Goal: Task Accomplishment & Management: Manage account settings

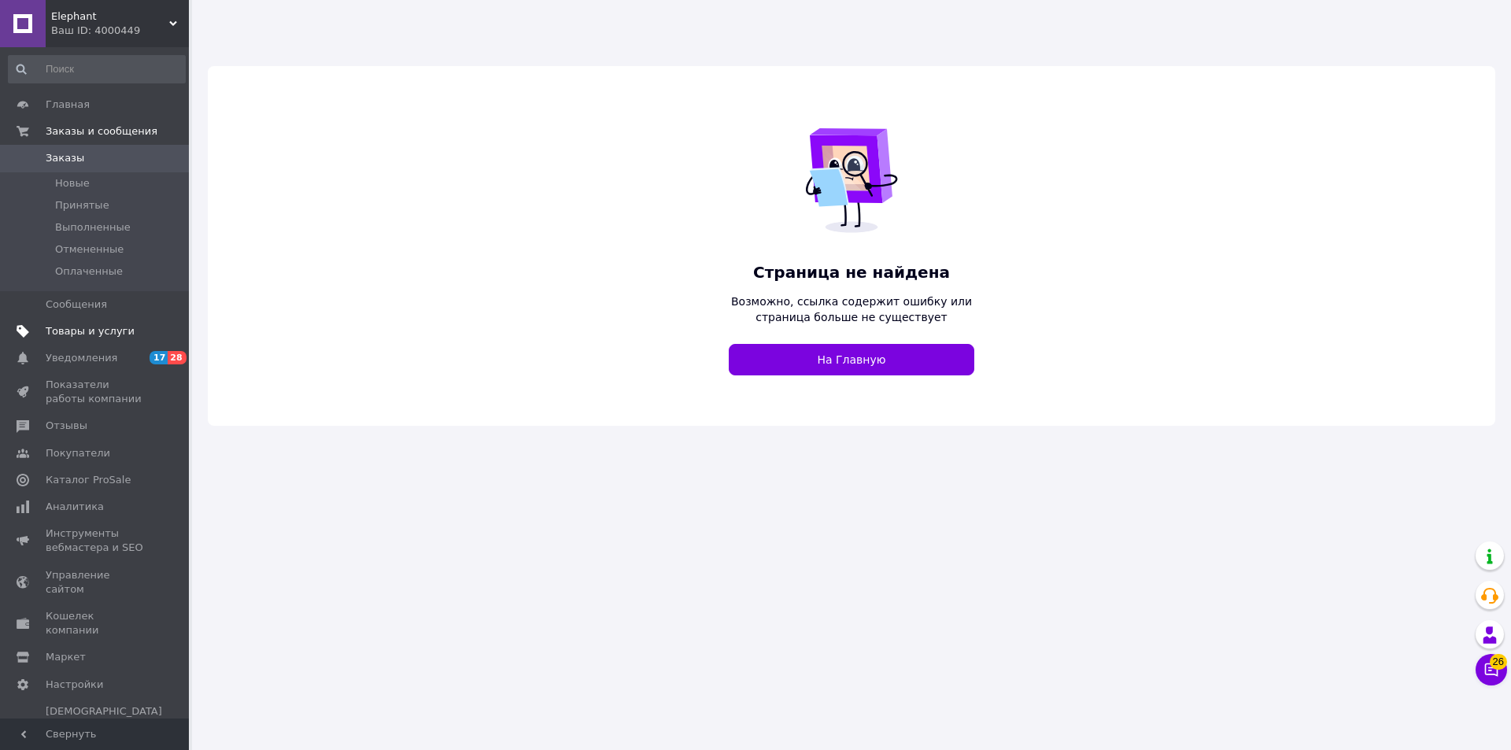
click at [73, 325] on span "Товары и услуги" at bounding box center [90, 331] width 89 height 14
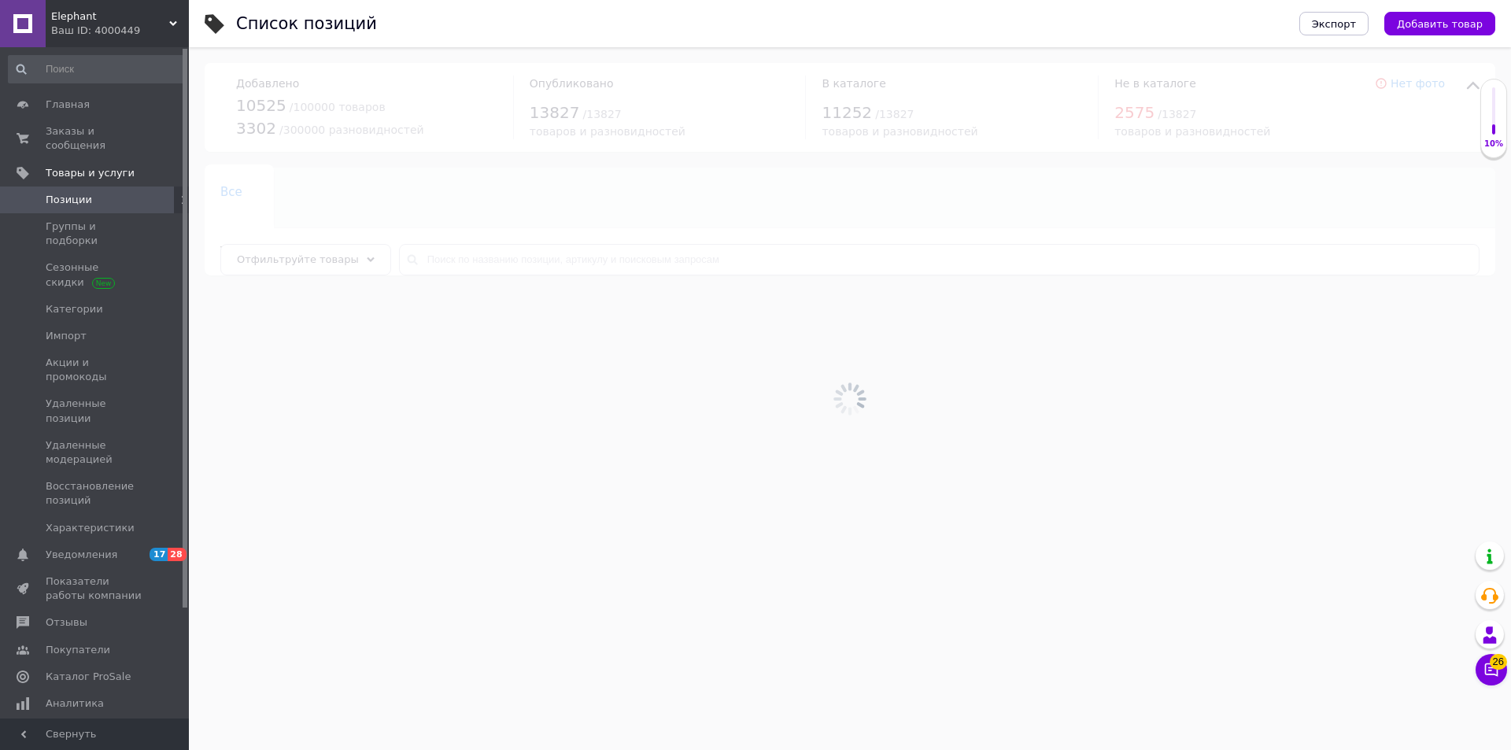
click at [89, 13] on span "Elephant" at bounding box center [110, 16] width 118 height 14
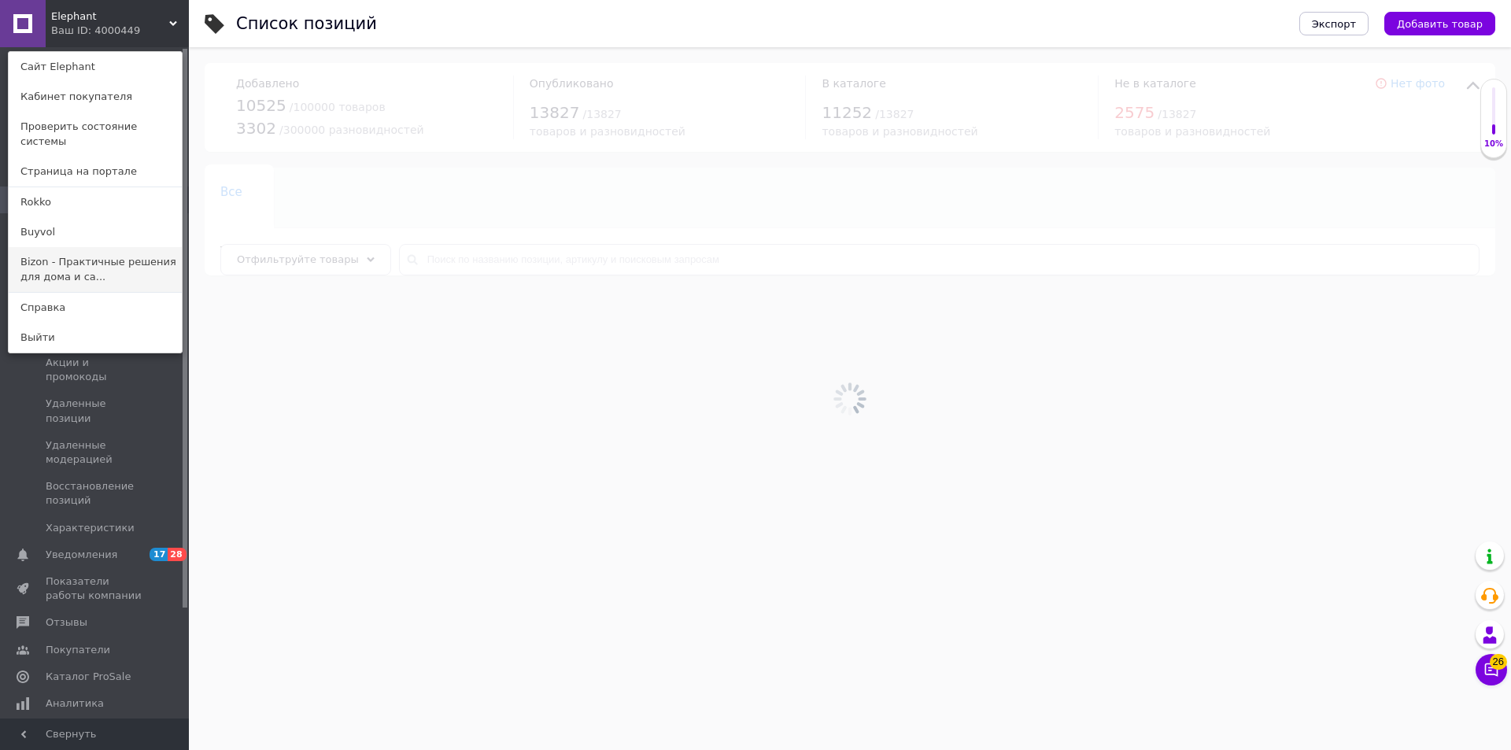
click at [58, 255] on link "Bizon - Практичные решения для дома и са..." at bounding box center [95, 269] width 173 height 44
click at [58, 261] on span "Сезонные скидки" at bounding box center [96, 275] width 100 height 28
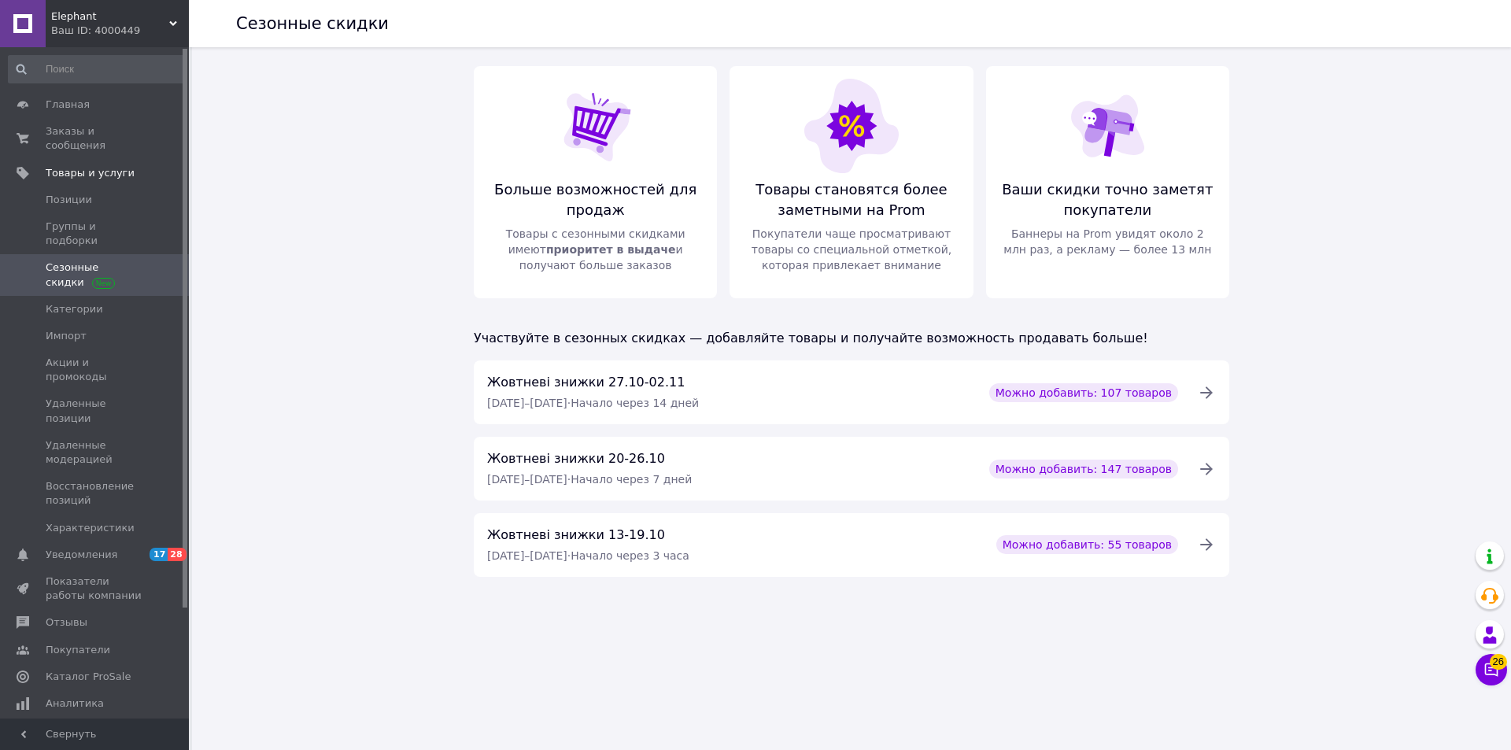
click at [88, 13] on span "Elephant" at bounding box center [110, 16] width 118 height 14
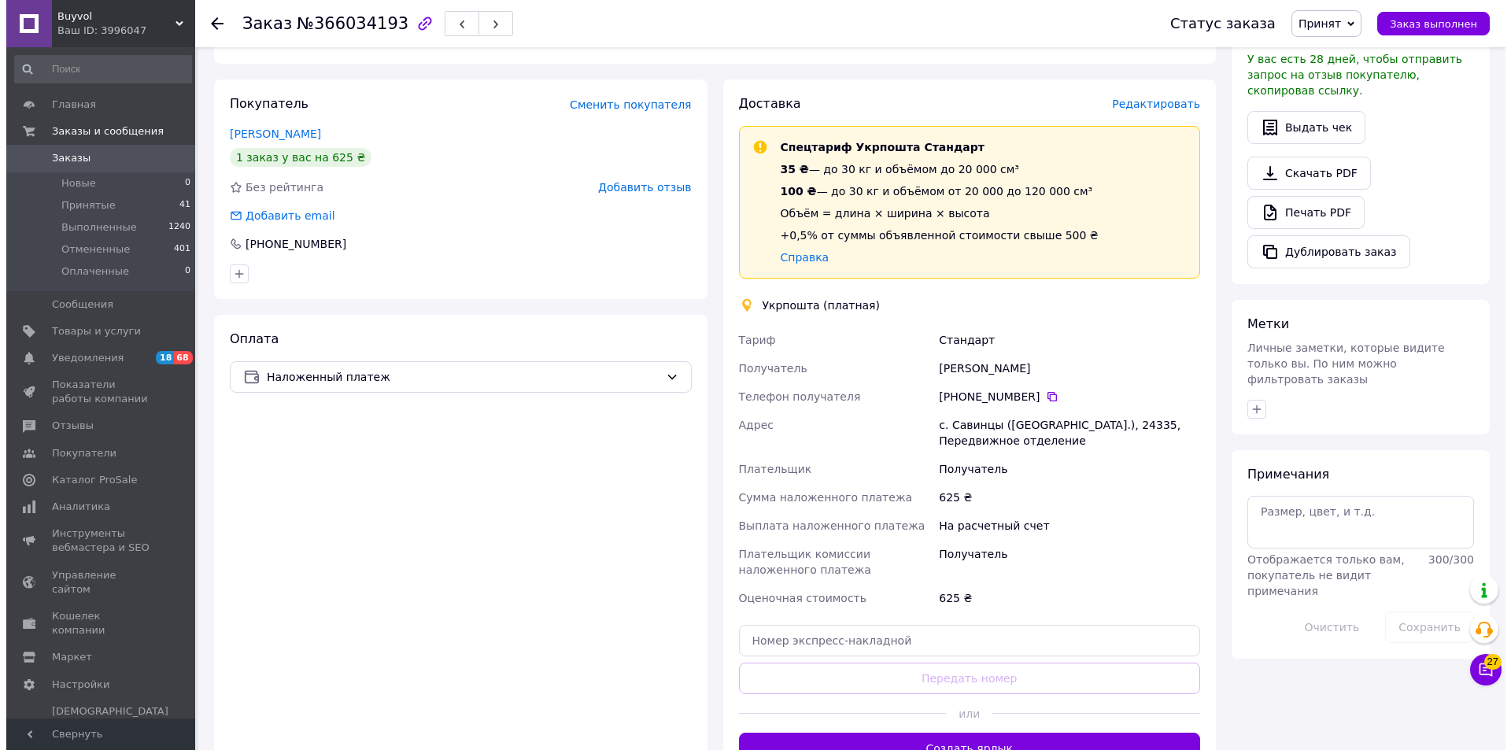
scroll to position [394, 0]
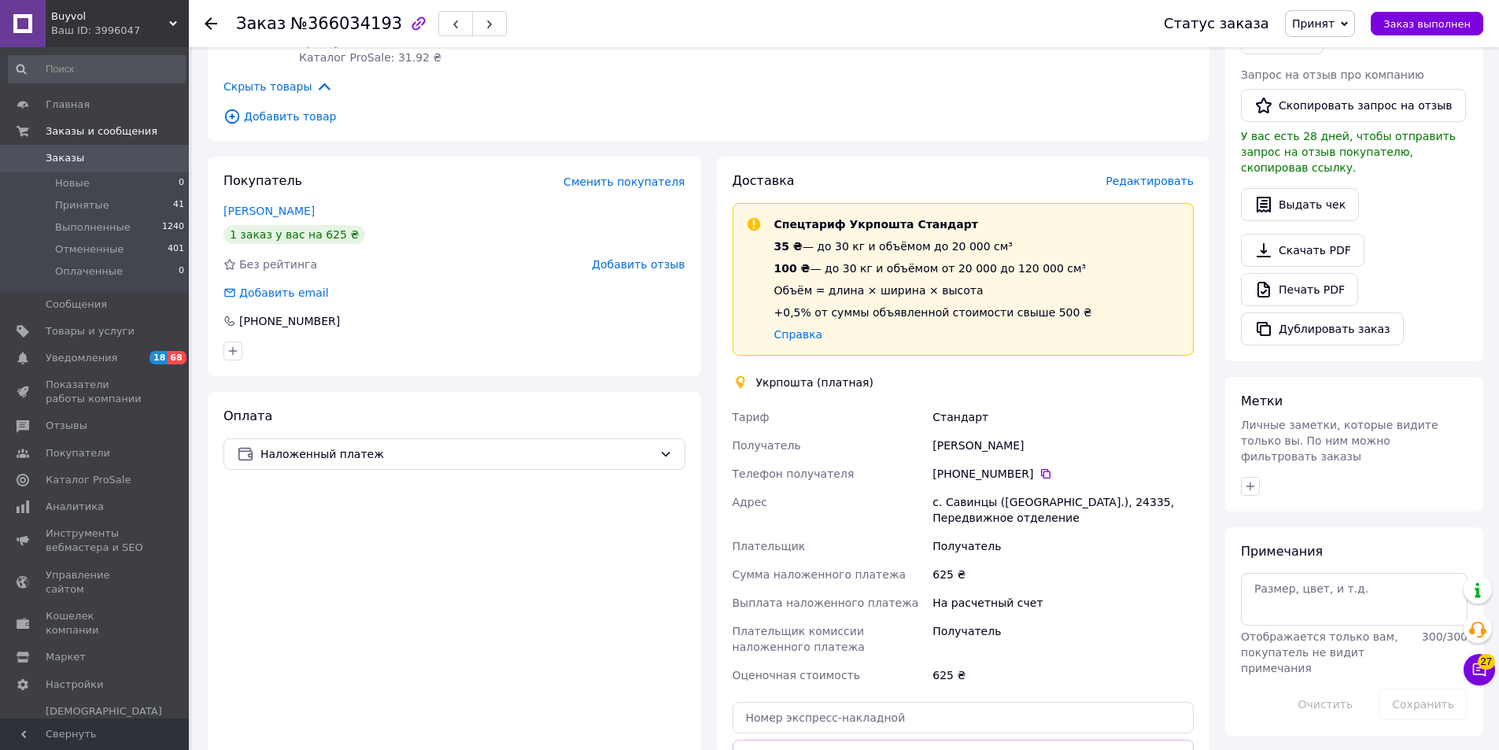
click at [1193, 184] on span "Редактировать" at bounding box center [1150, 181] width 88 height 13
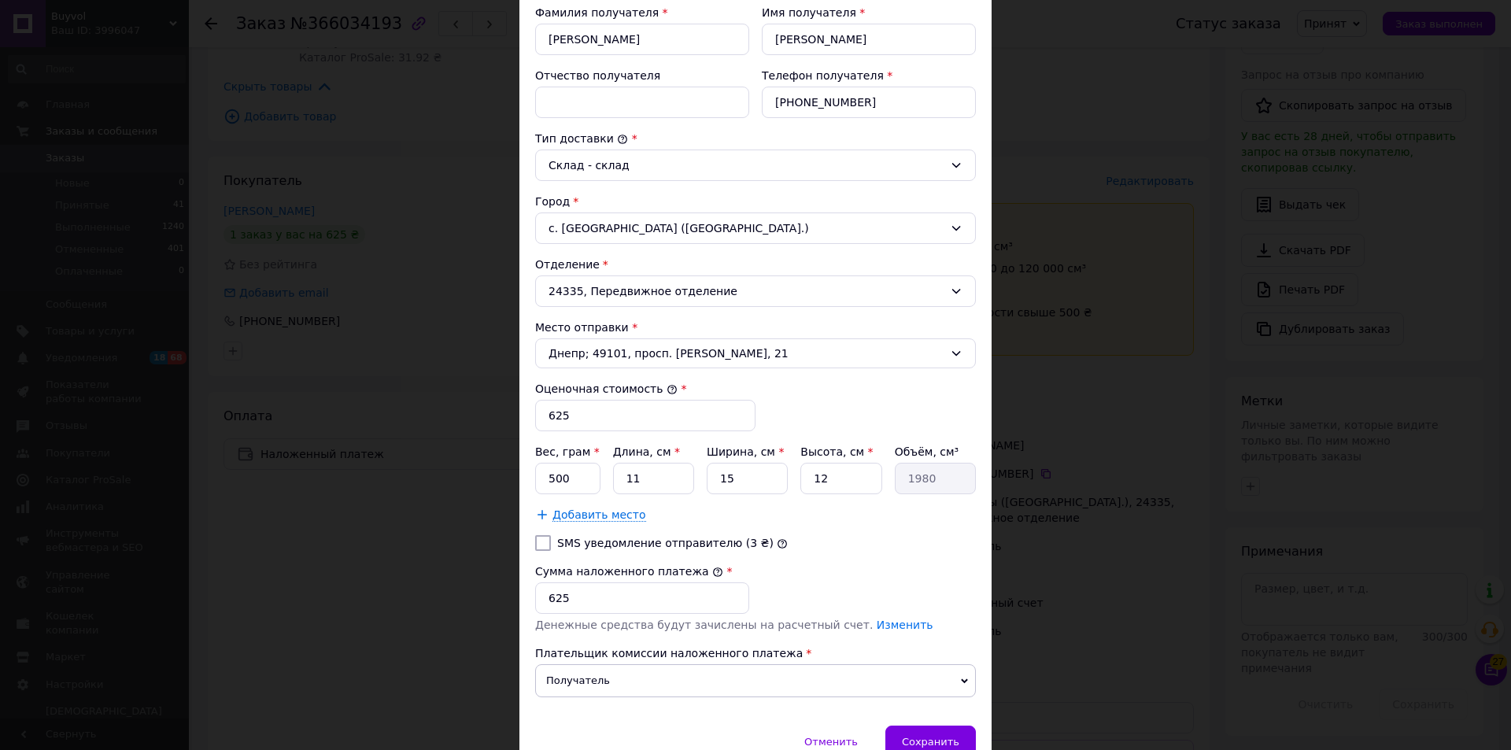
scroll to position [315, 0]
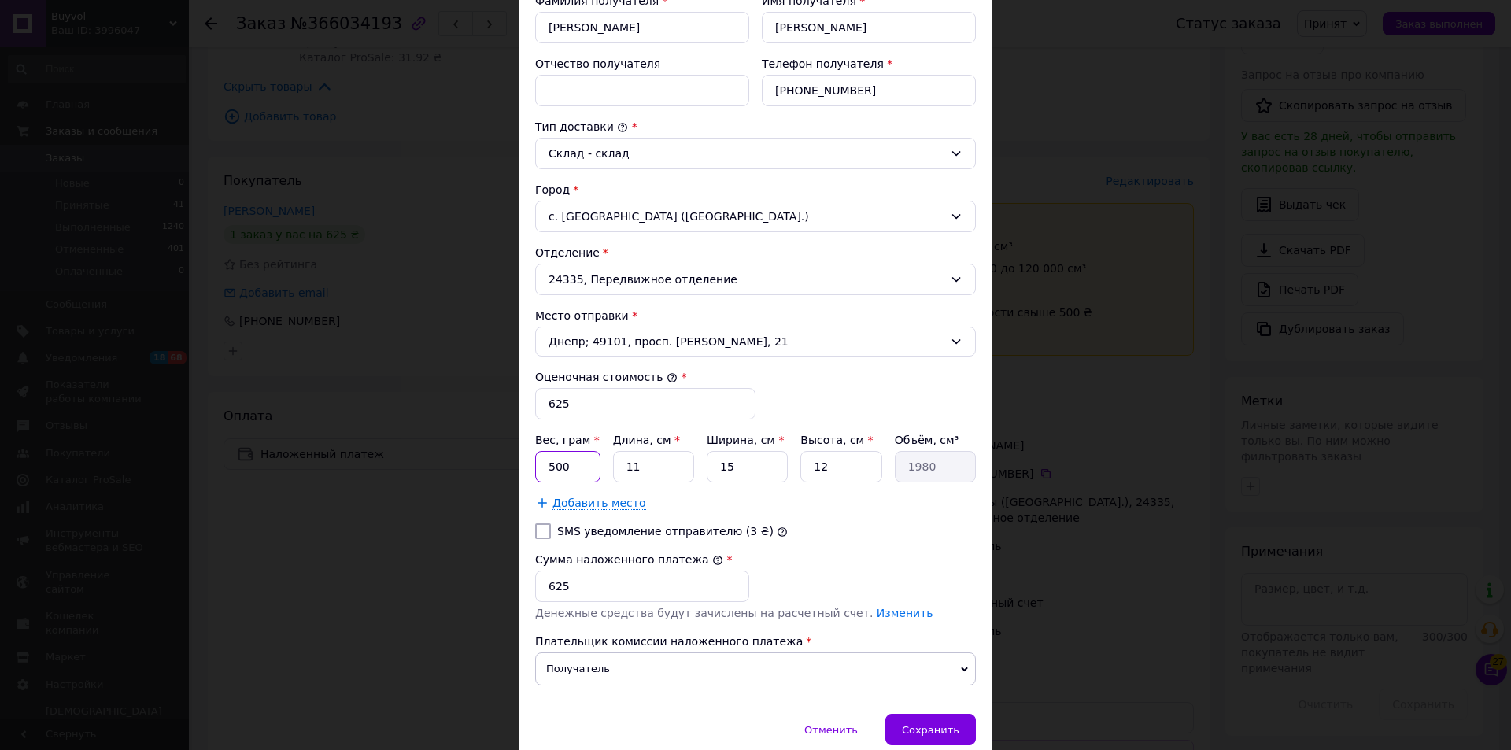
click at [543, 467] on input "500" at bounding box center [567, 466] width 65 height 31
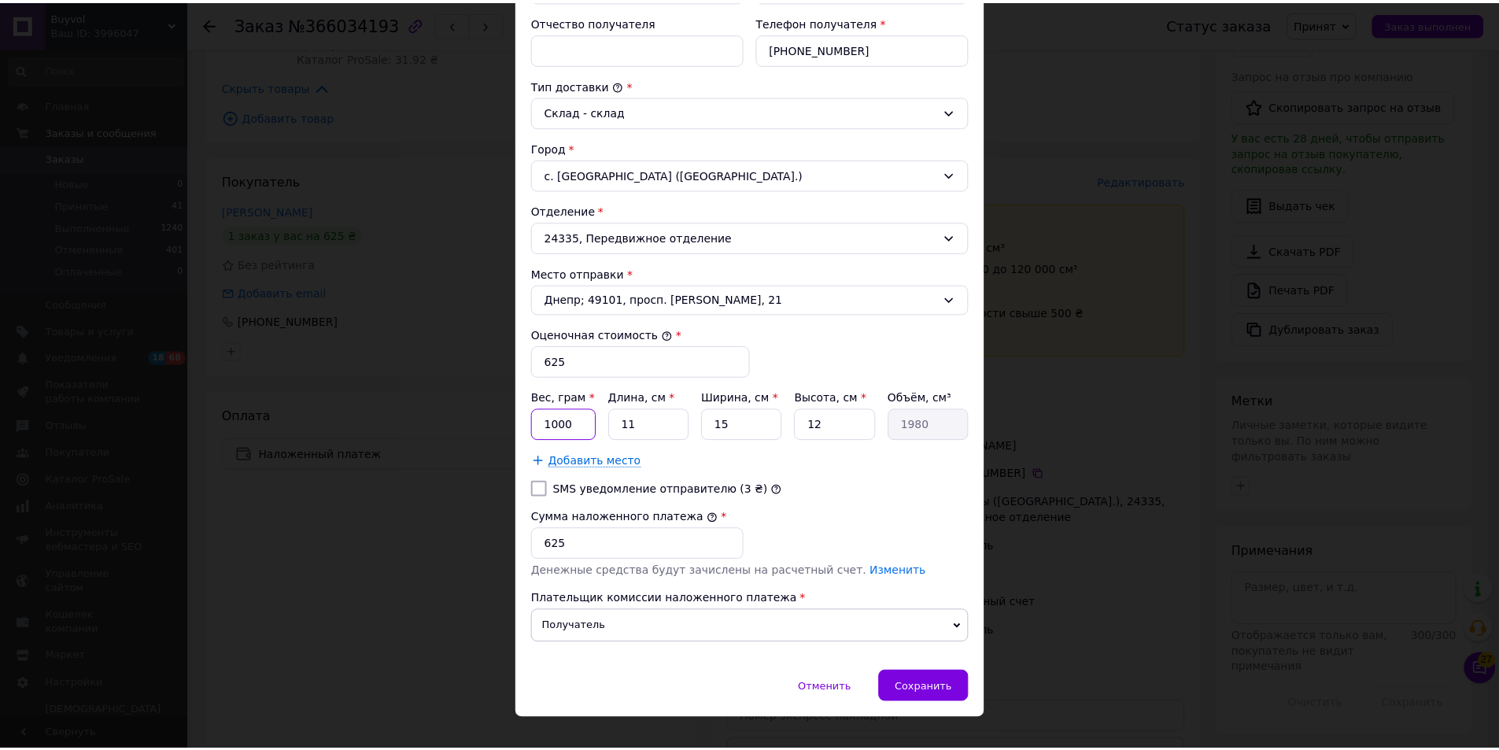
scroll to position [381, 0]
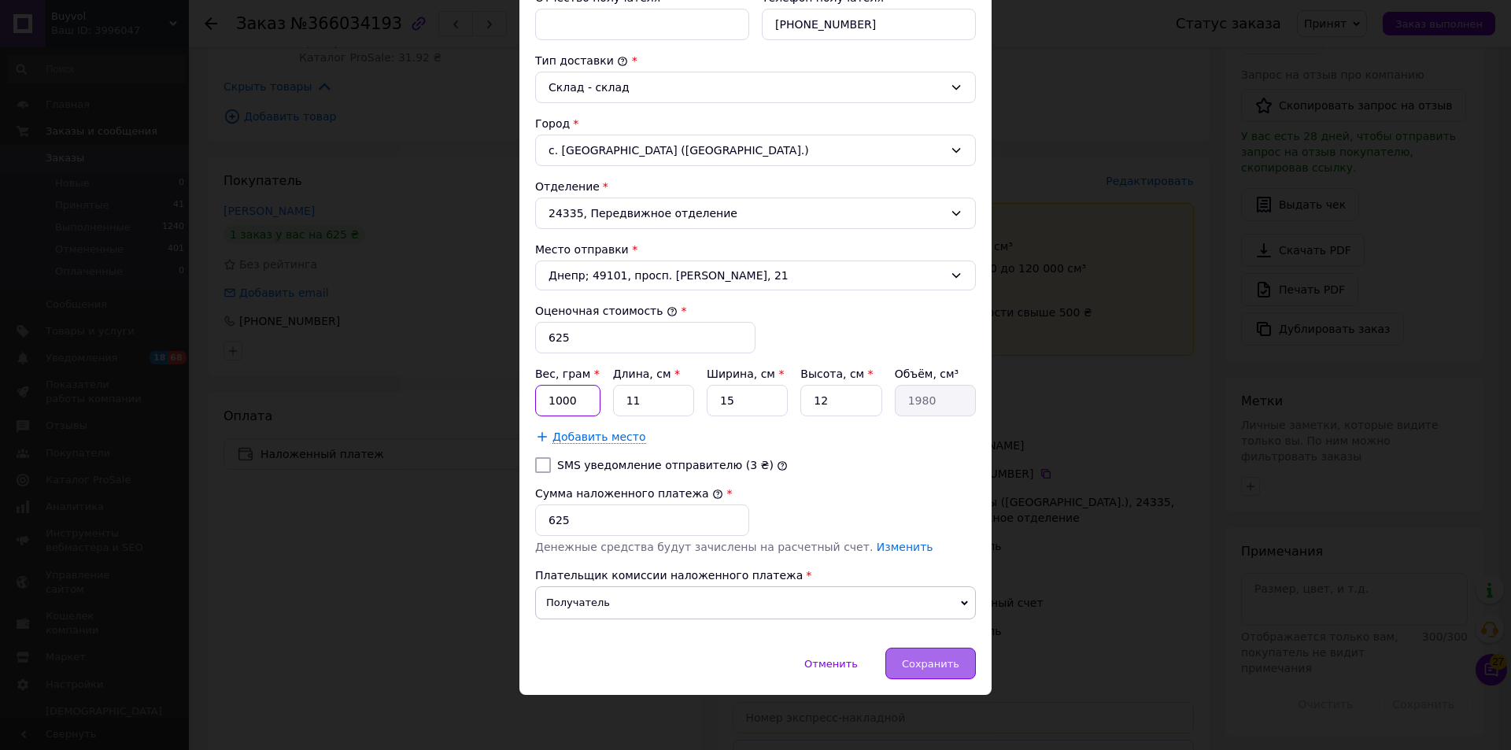
type input "1000"
click at [952, 667] on span "Сохранить" at bounding box center [930, 664] width 57 height 12
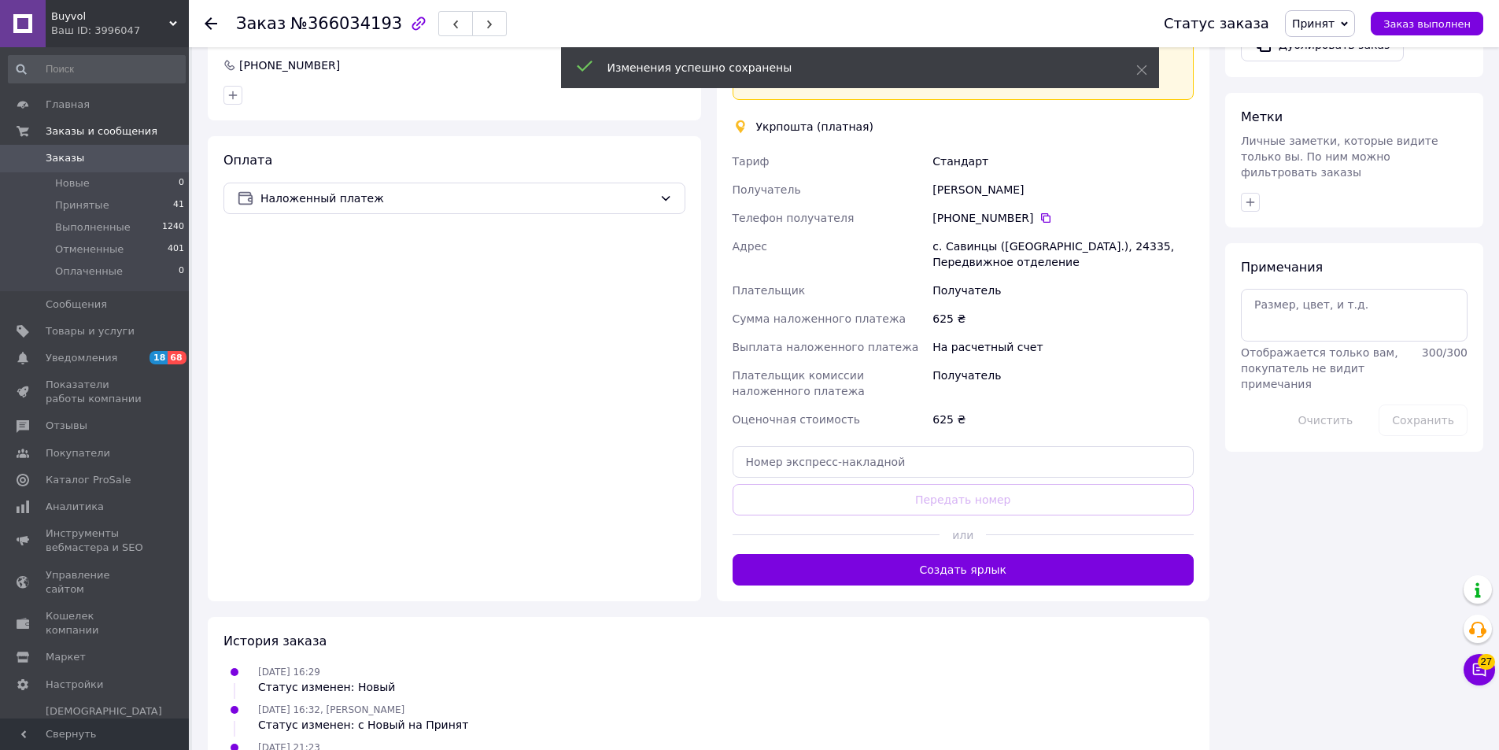
scroll to position [664, 0]
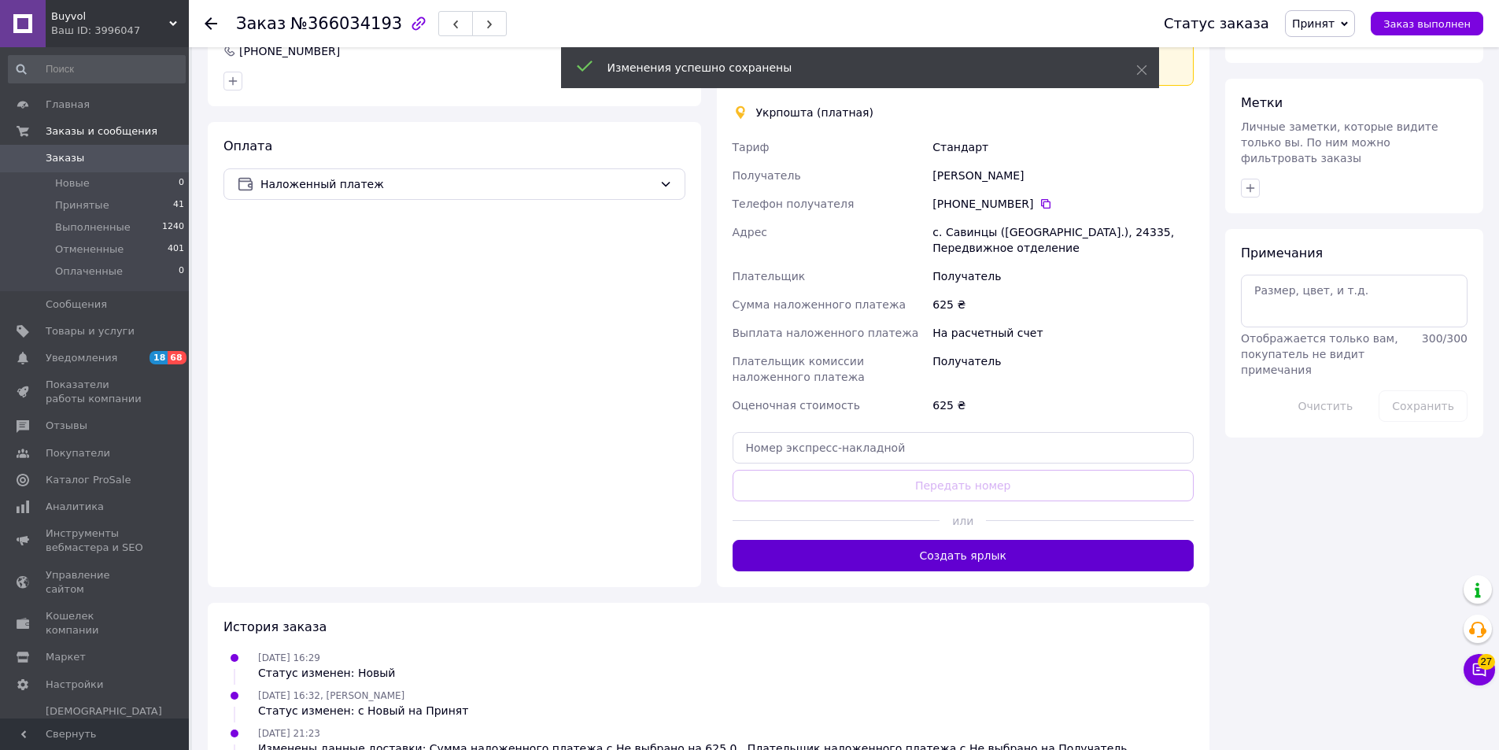
click at [981, 557] on button "Создать ярлык" at bounding box center [964, 555] width 462 height 31
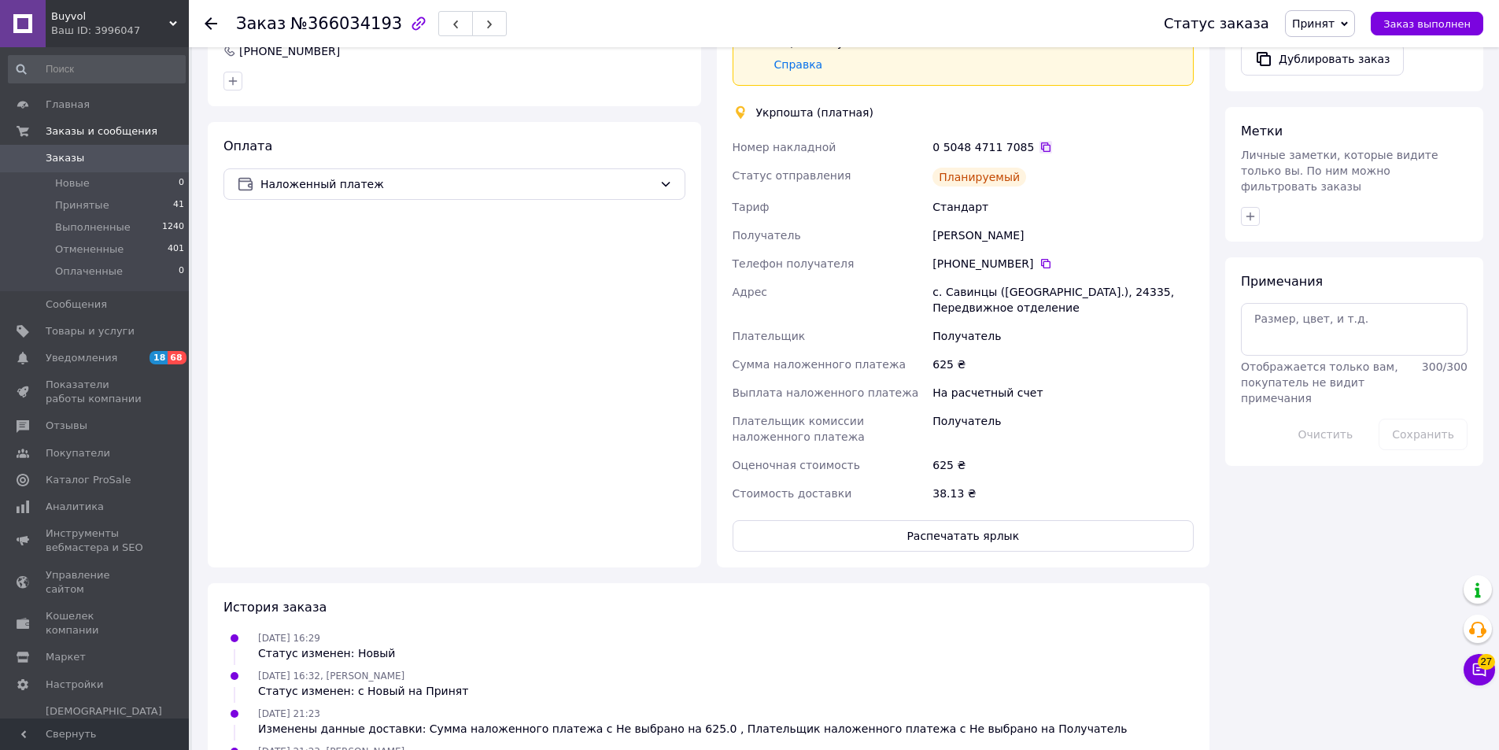
click at [1040, 148] on icon at bounding box center [1046, 147] width 13 height 13
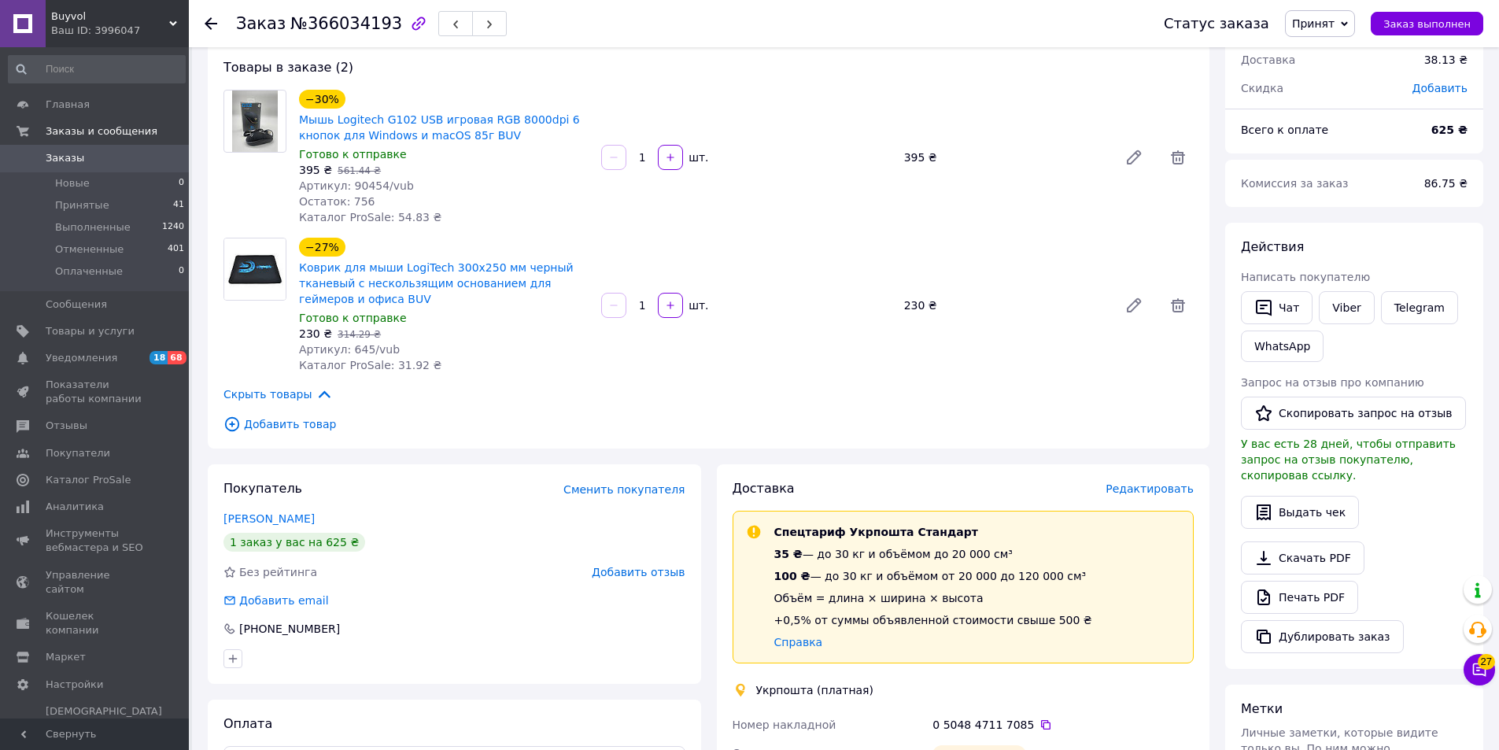
scroll to position [0, 0]
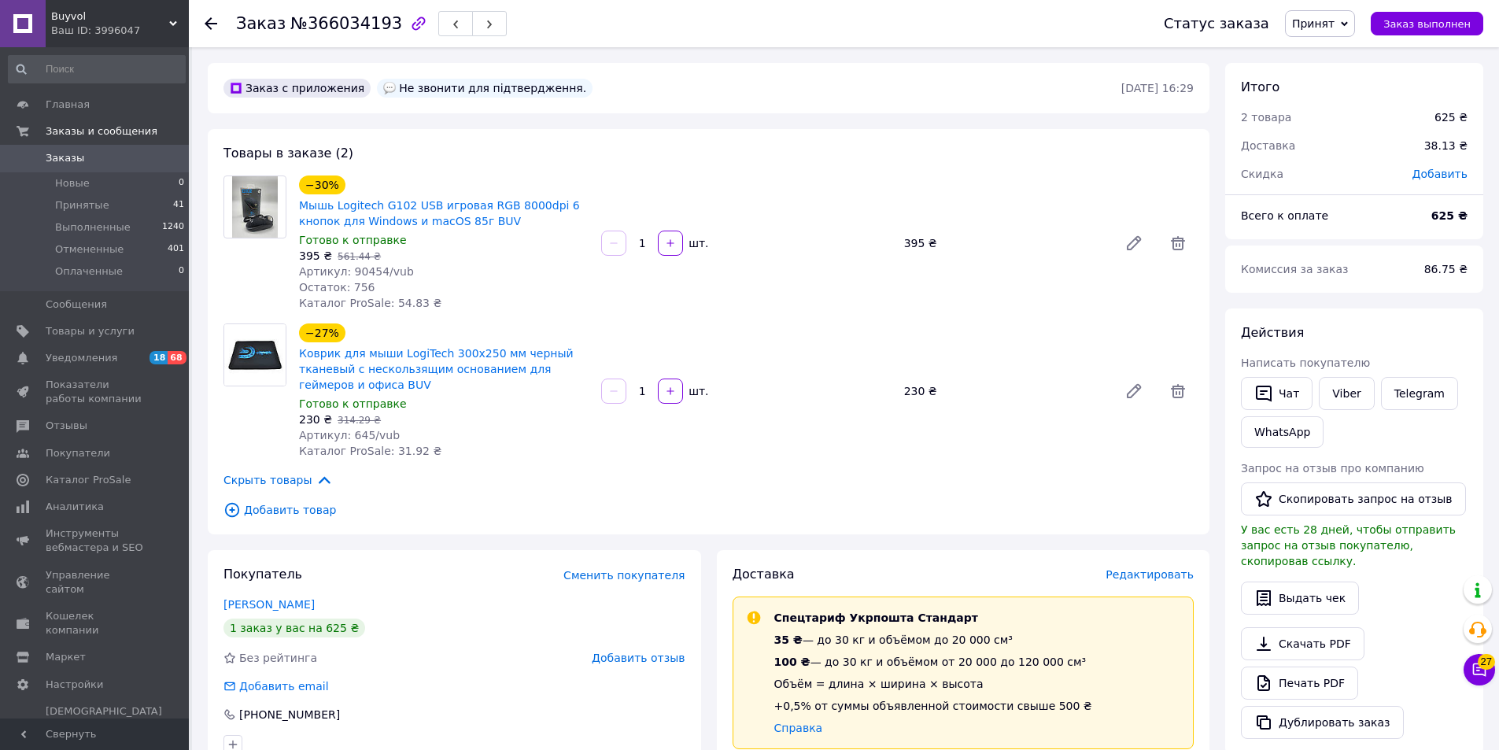
click at [94, 20] on span "Buyvol" at bounding box center [110, 16] width 118 height 14
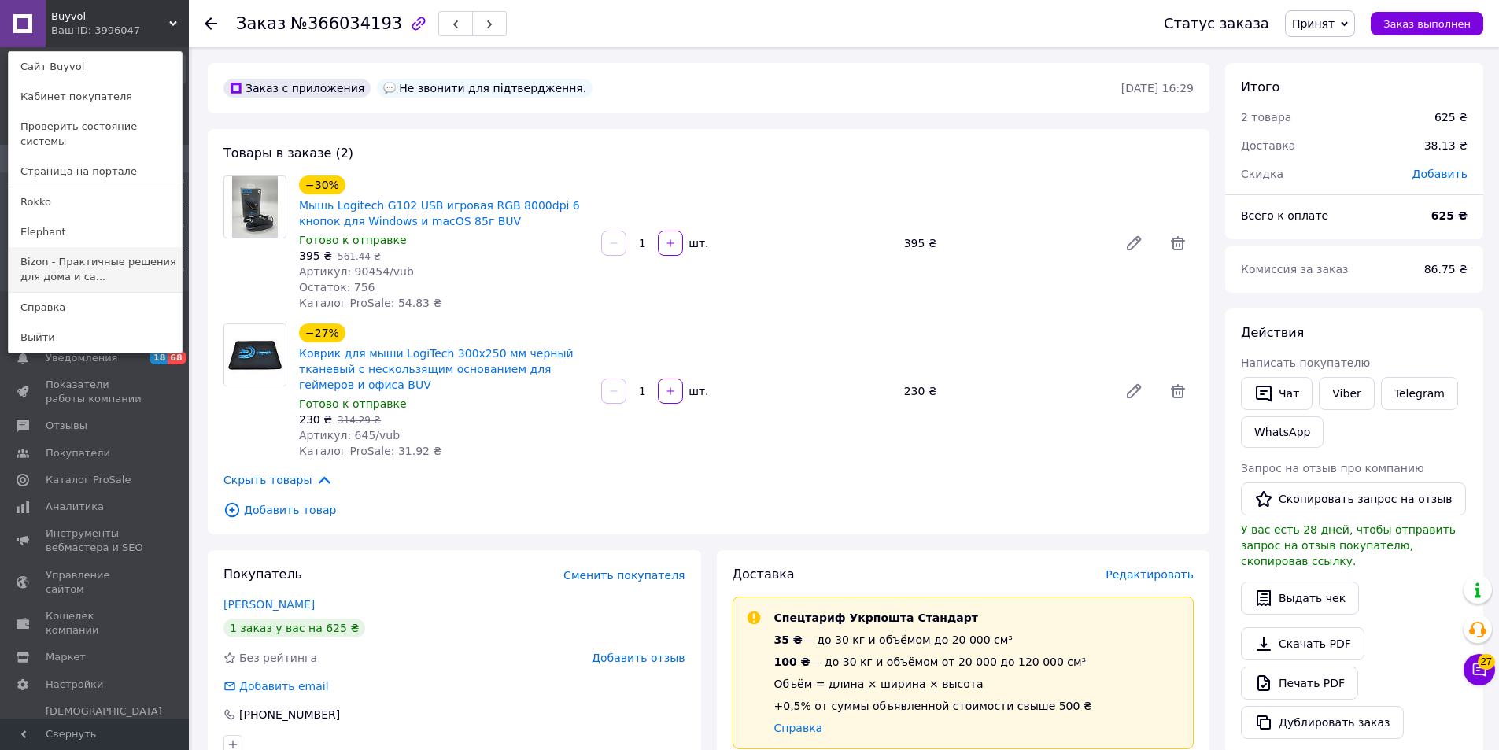
click at [62, 263] on link "Bizon - Практичные решения для дома и са..." at bounding box center [95, 269] width 173 height 44
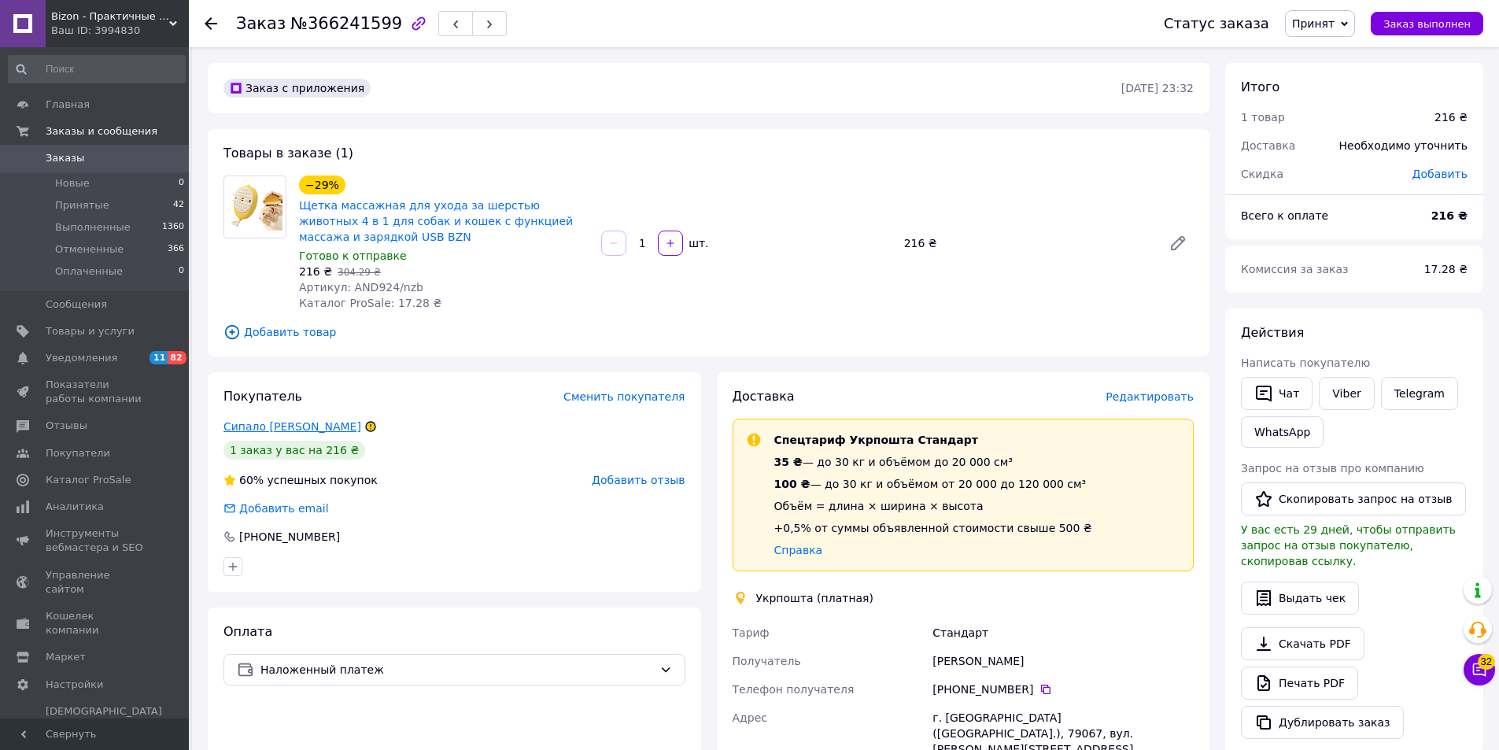
click at [265, 425] on link "Сипало [PERSON_NAME]" at bounding box center [293, 426] width 138 height 13
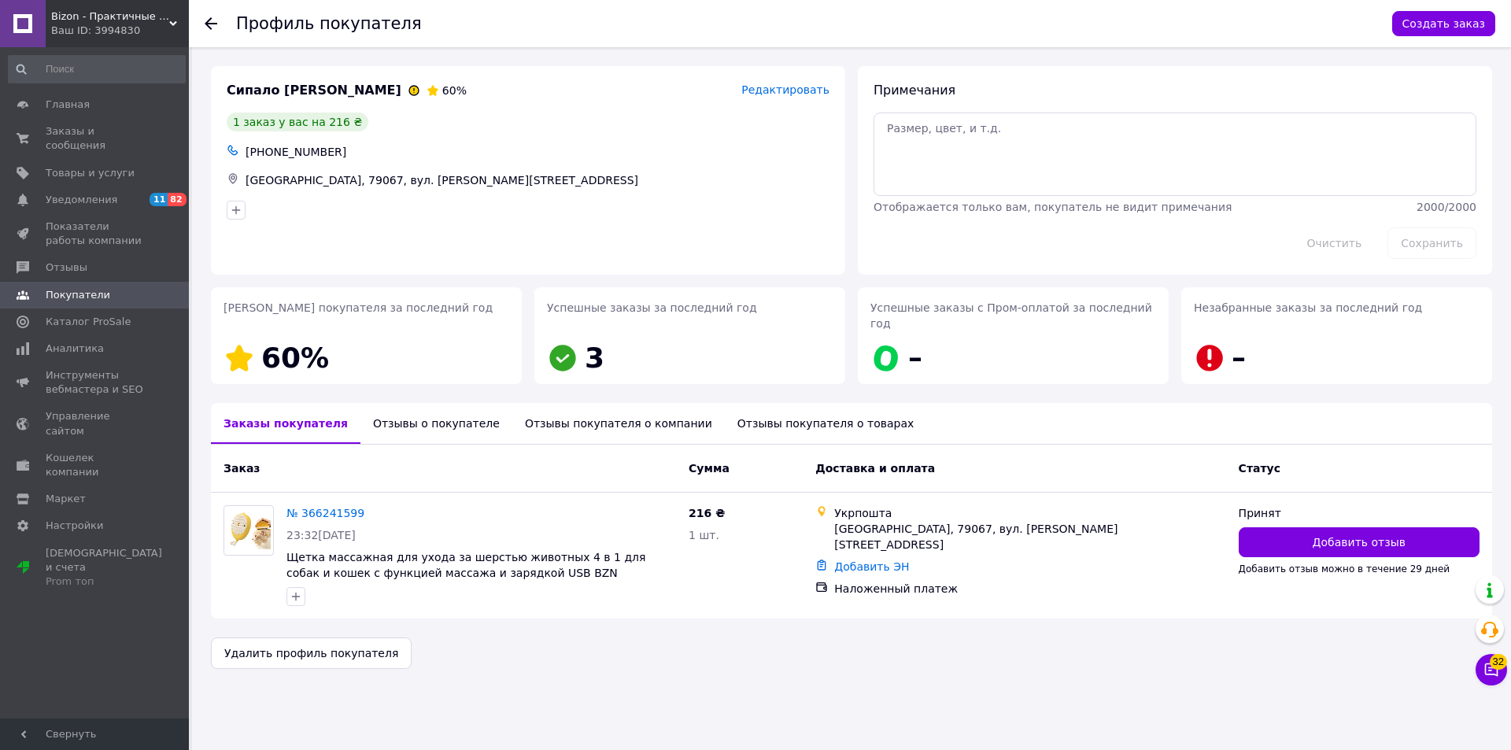
click at [405, 410] on div "Отзывы о покупателе" at bounding box center [437, 423] width 152 height 41
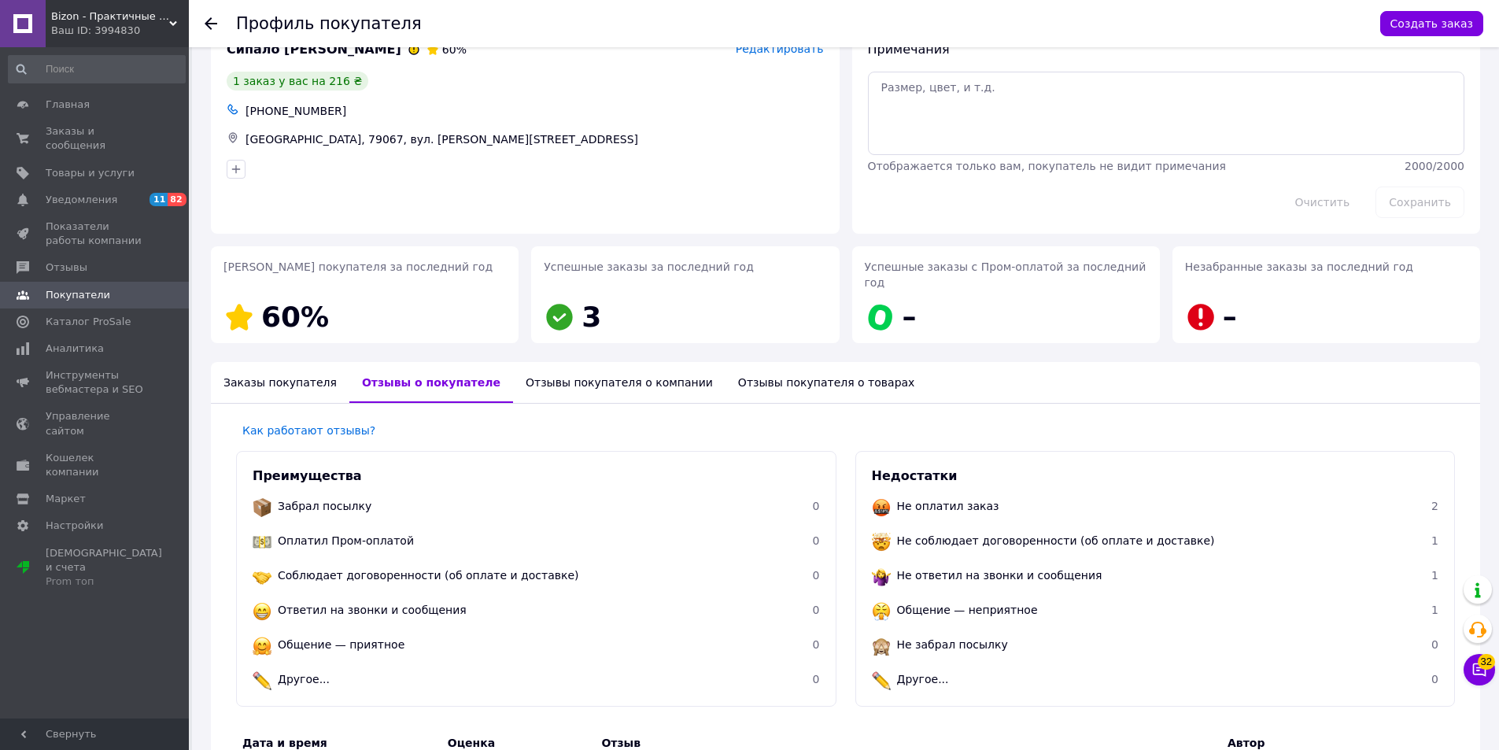
scroll to position [17, 0]
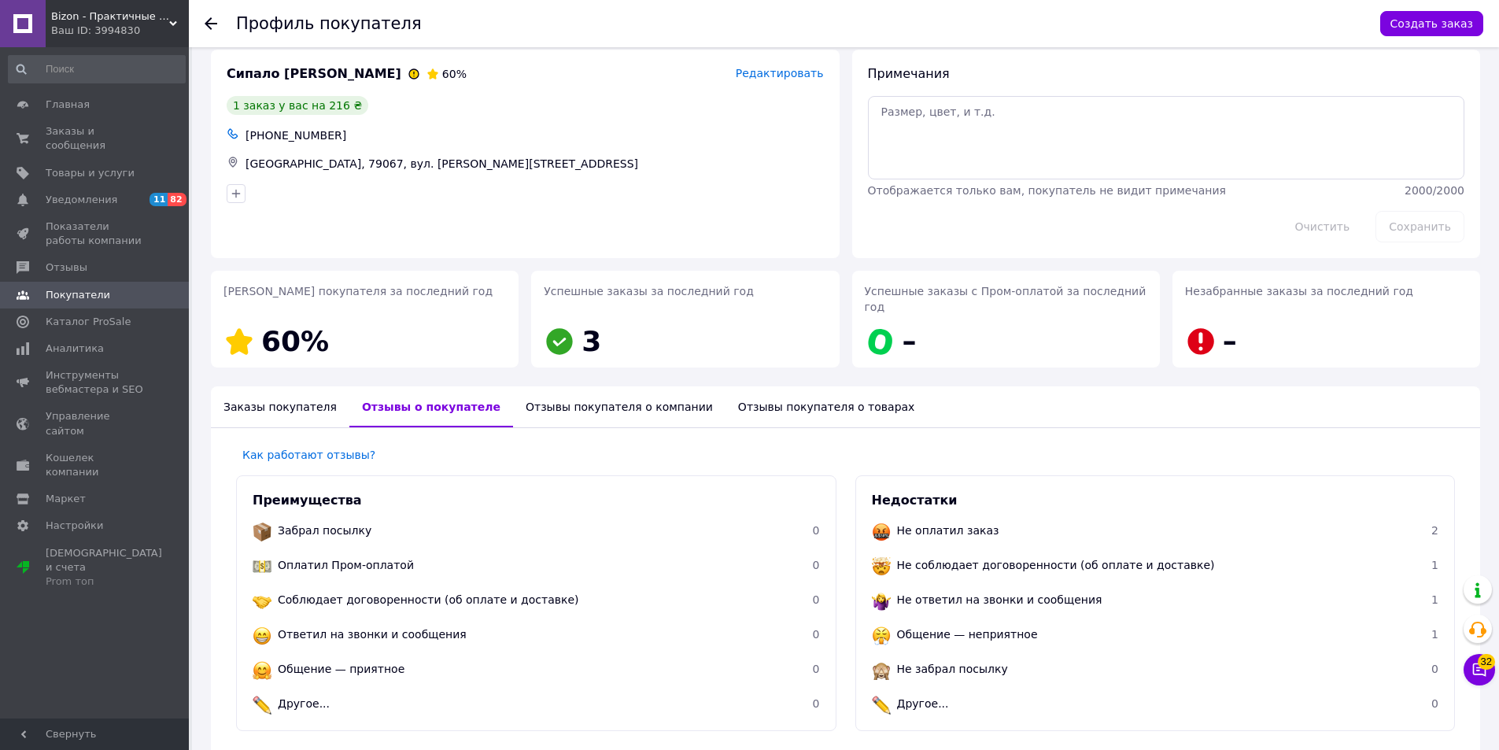
click at [210, 20] on icon at bounding box center [211, 23] width 13 height 13
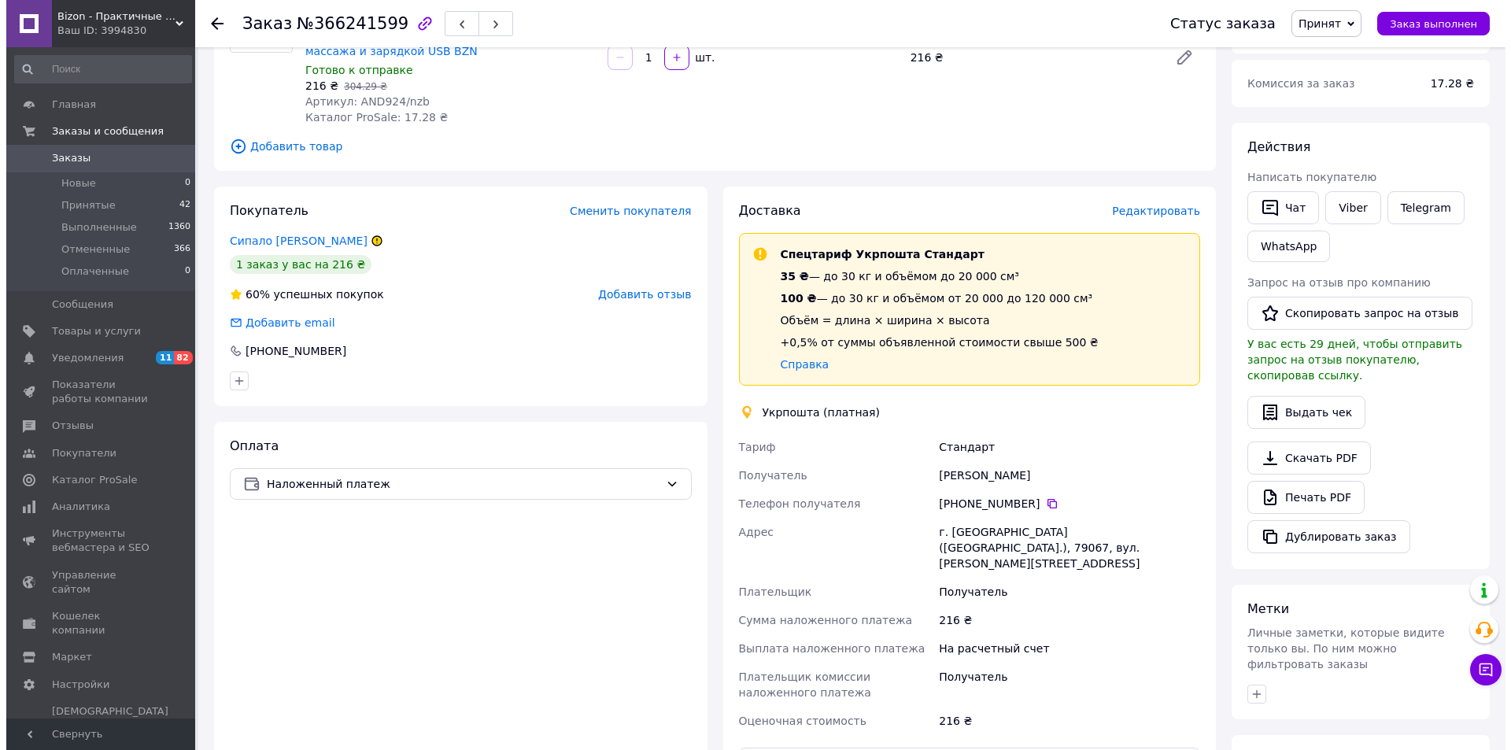
scroll to position [157, 0]
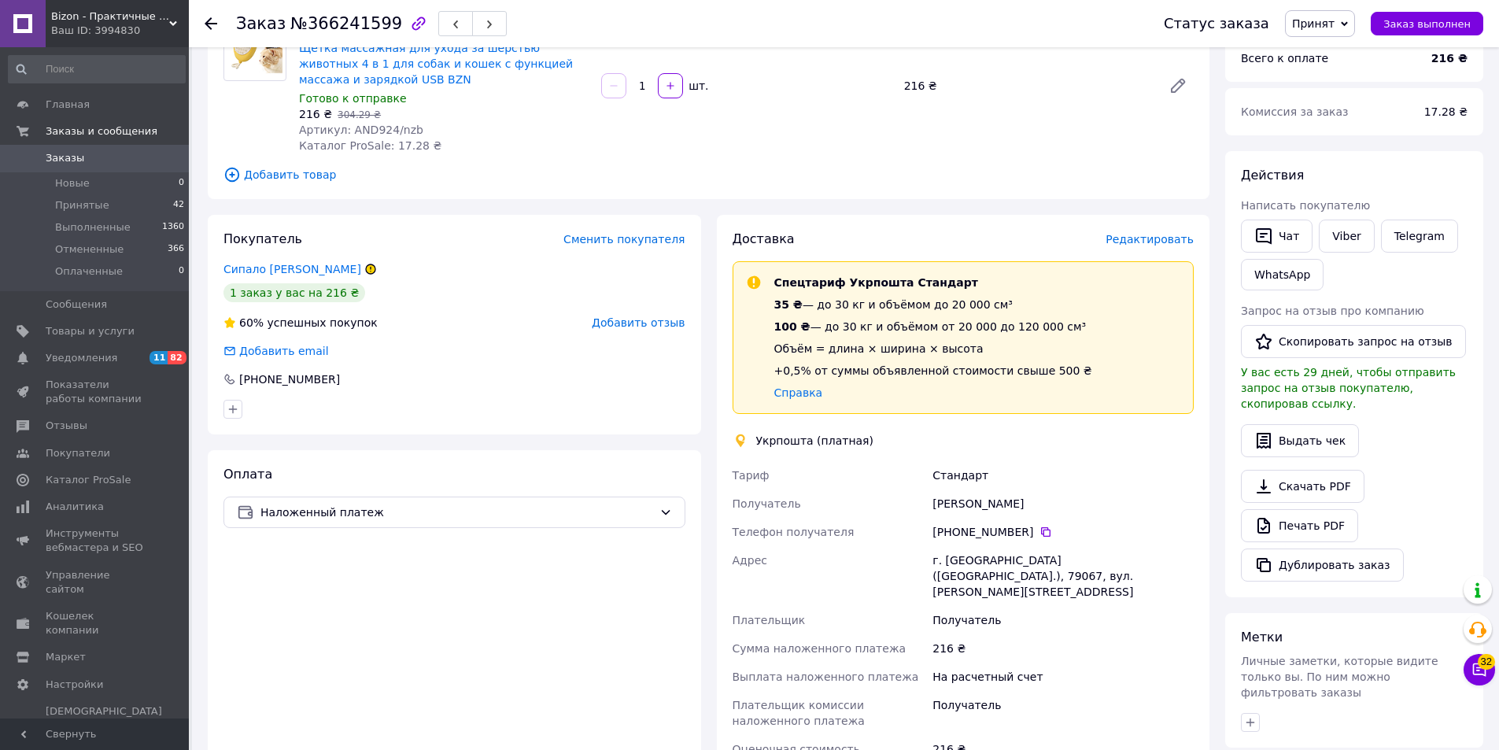
click at [1147, 238] on span "Редактировать" at bounding box center [1150, 239] width 88 height 13
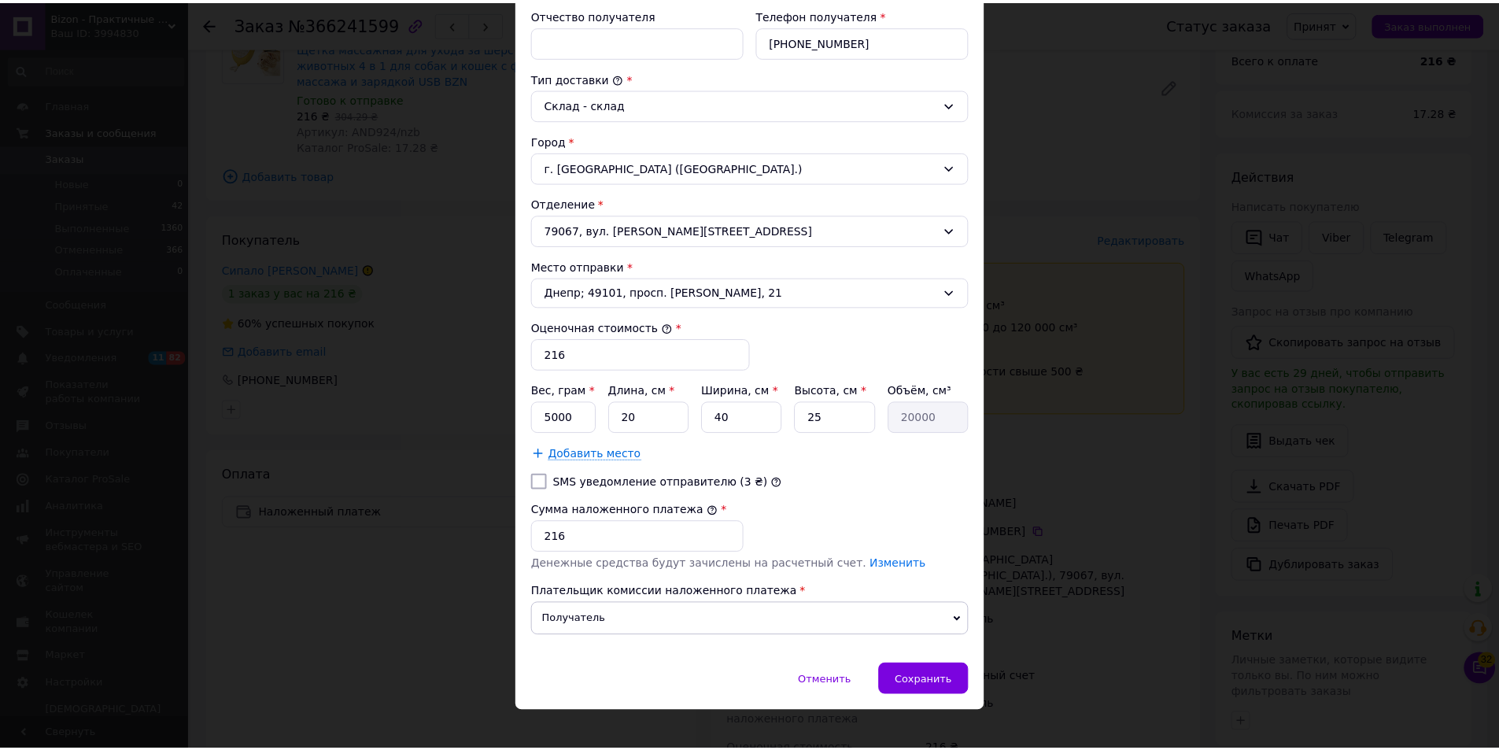
scroll to position [381, 0]
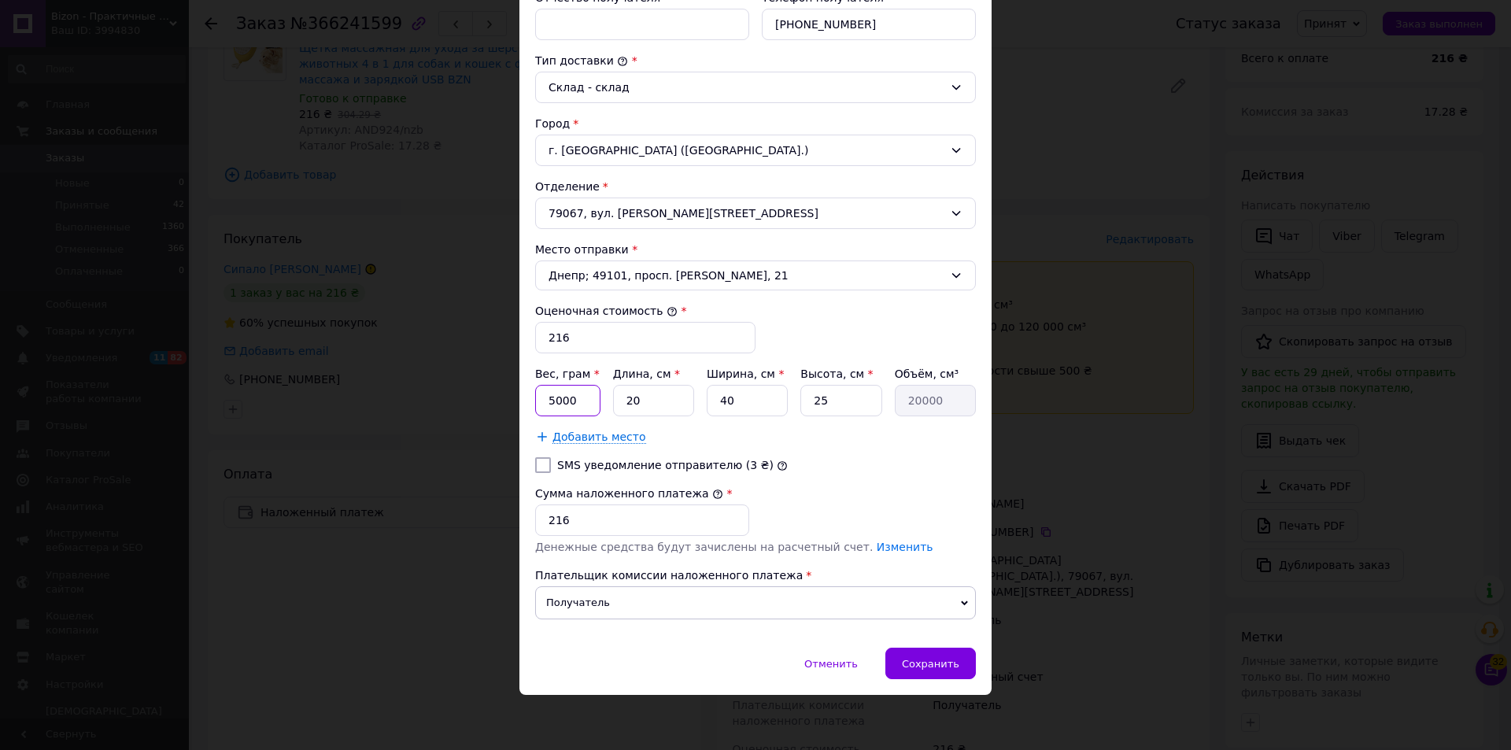
drag, startPoint x: 584, startPoint y: 404, endPoint x: 541, endPoint y: 398, distance: 43.6
click at [541, 398] on input "5000" at bounding box center [567, 400] width 65 height 31
type input "1000"
click at [920, 662] on span "Сохранить" at bounding box center [930, 664] width 57 height 12
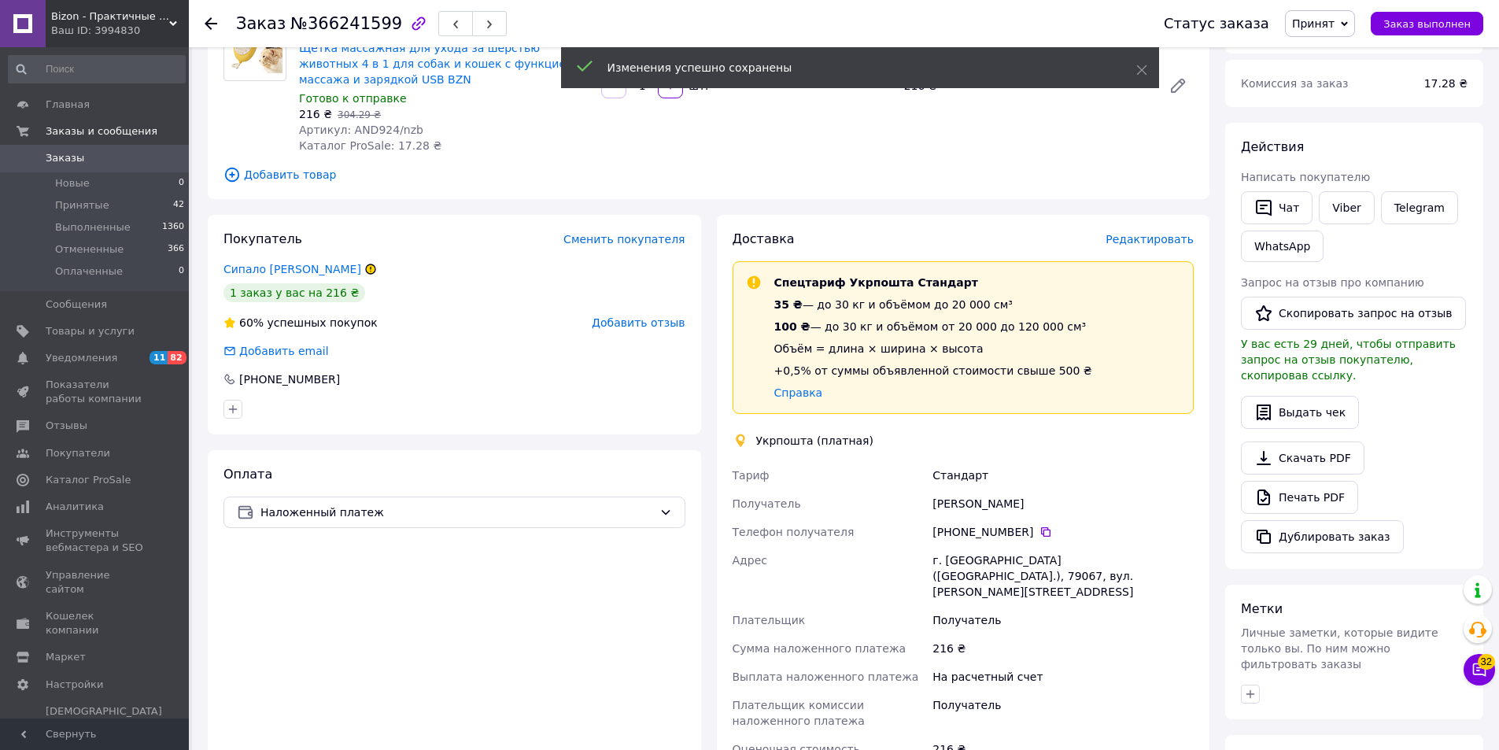
click at [1169, 365] on div "Спецтариф Укрпошта Стандарт 35 ₴ — до 30 кг и объёмом до 20 000 см³ 100 ₴ — до …" at bounding box center [964, 338] width 448 height 126
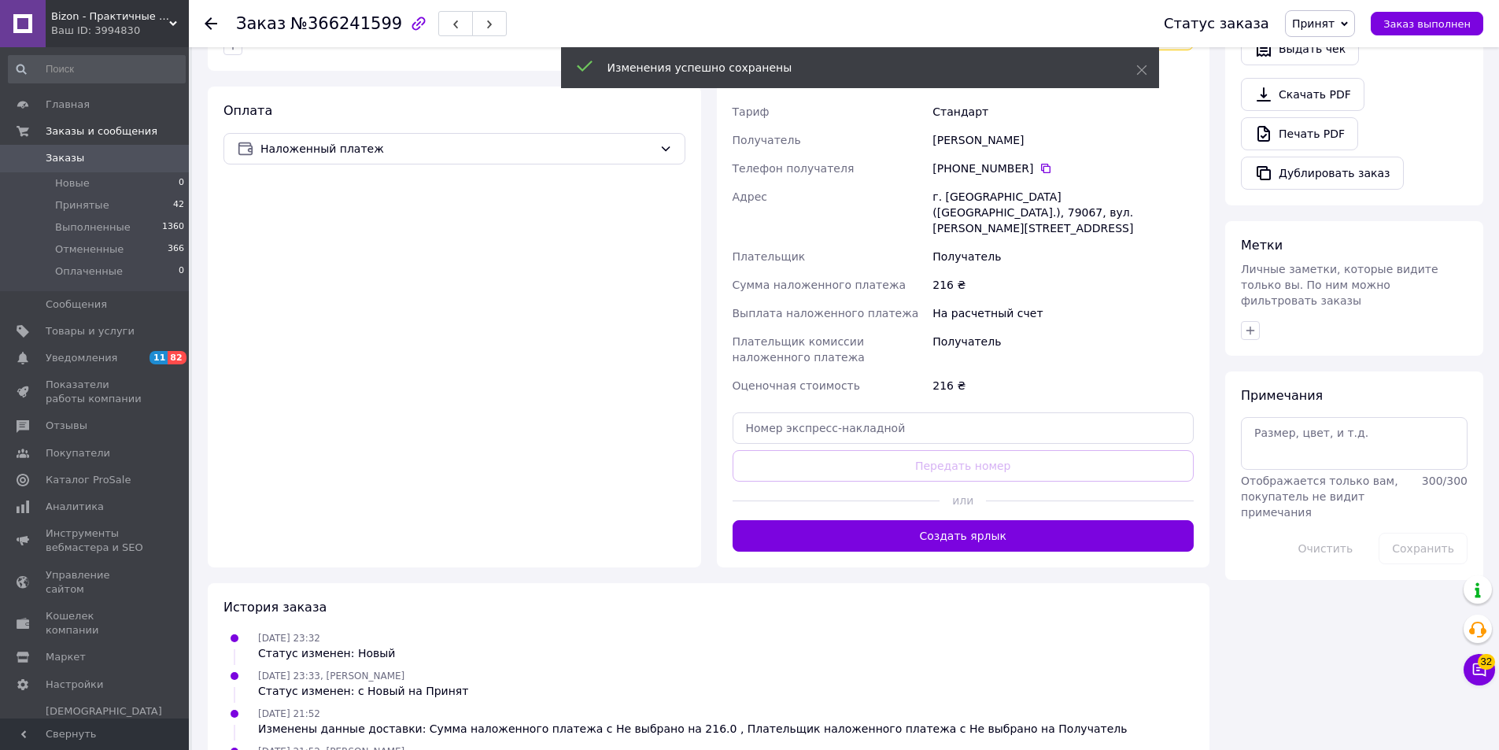
scroll to position [551, 0]
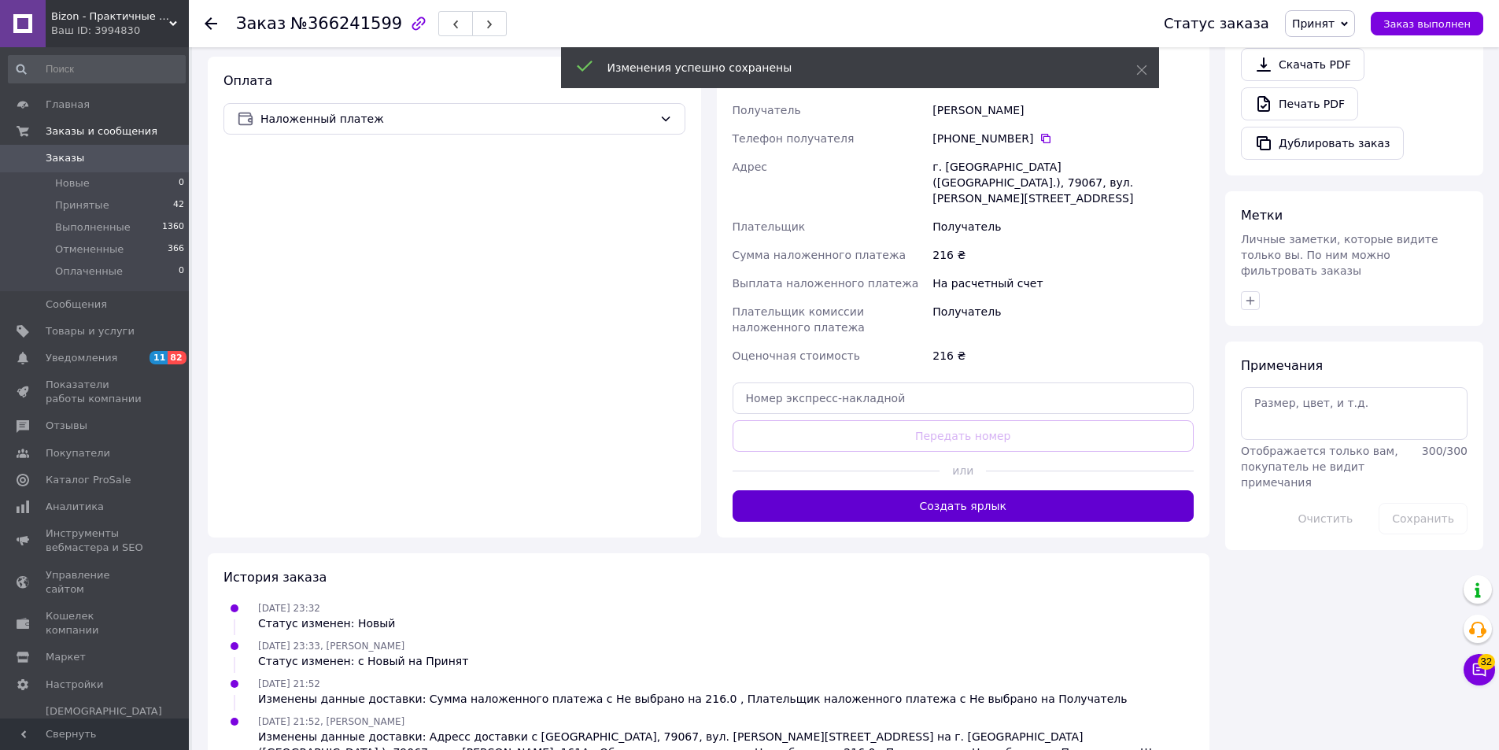
click at [1013, 490] on button "Создать ярлык" at bounding box center [964, 505] width 462 height 31
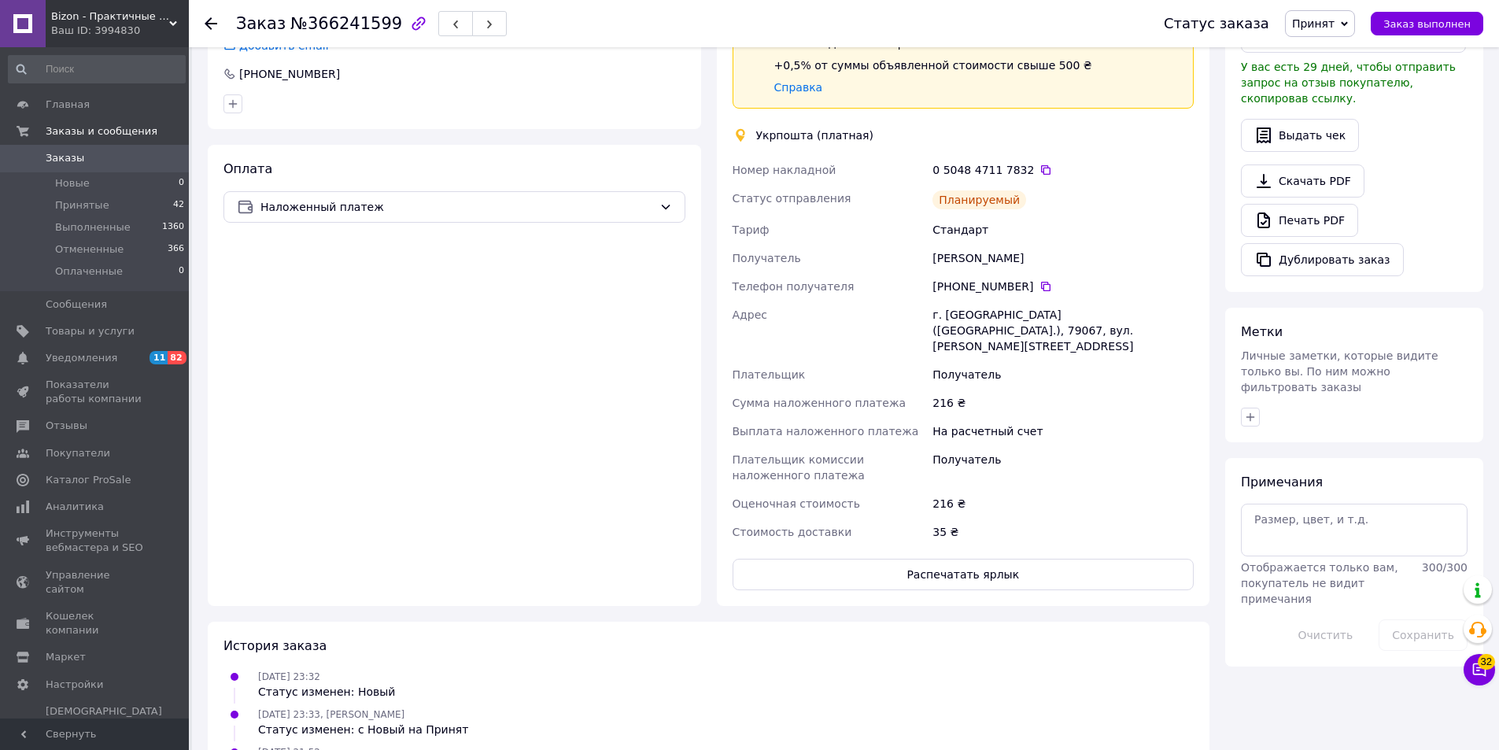
scroll to position [236, 0]
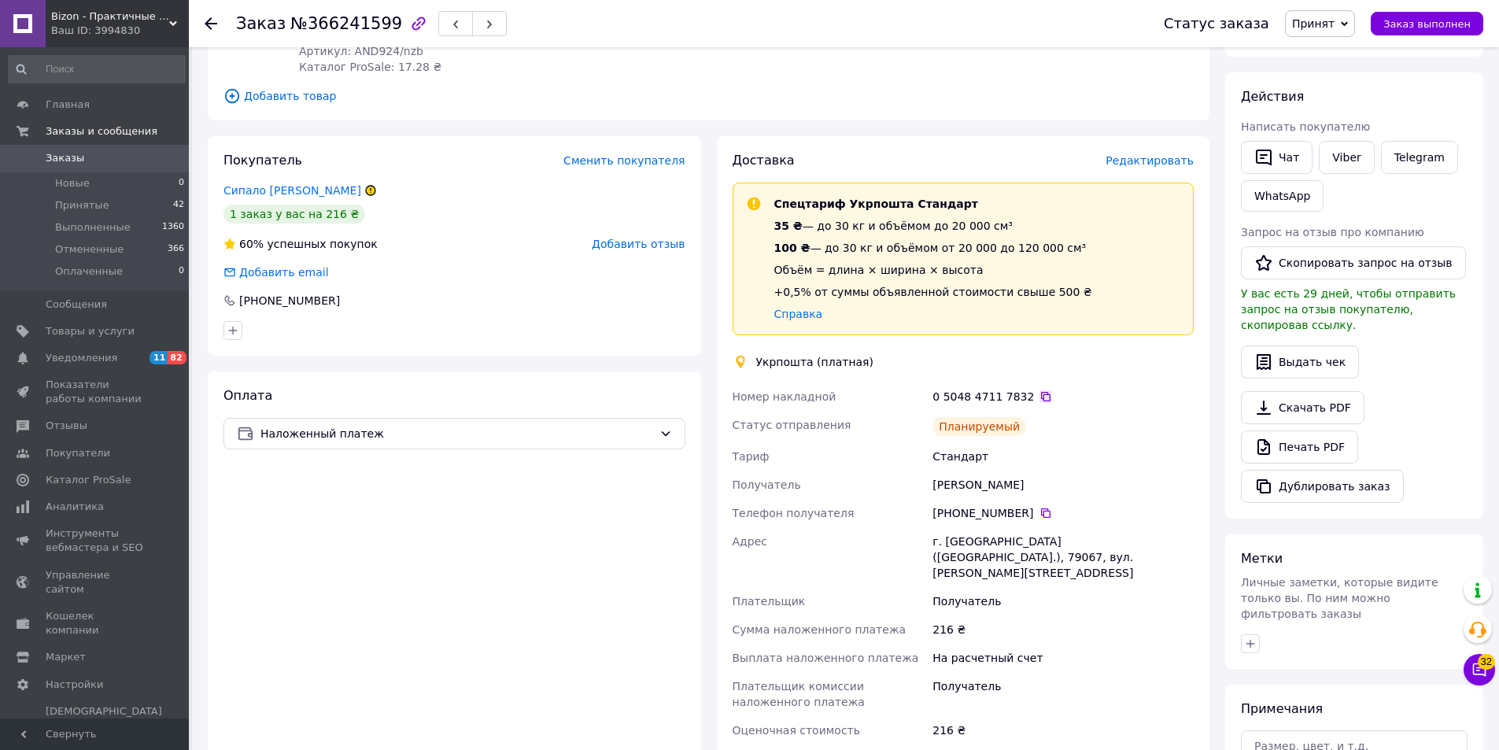
click at [1041, 394] on icon at bounding box center [1045, 396] width 9 height 9
